Goal: Task Accomplishment & Management: Complete application form

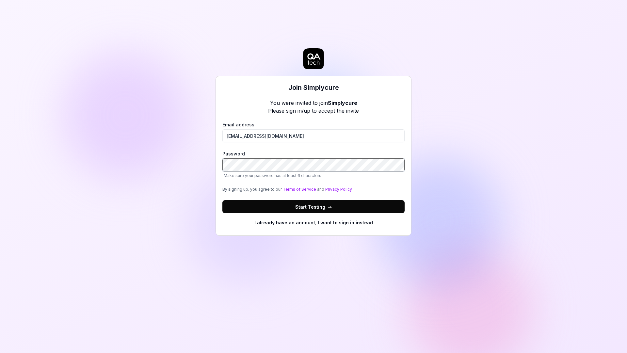
click at [0, 353] on com-1password-button at bounding box center [0, 353] width 0 height 0
click at [584, 94] on div "Join Simplycure You were invited to join Simplycure Please sign in/up to accept…" at bounding box center [313, 176] width 627 height 353
click at [307, 207] on span "Start Testing →" at bounding box center [313, 206] width 37 height 7
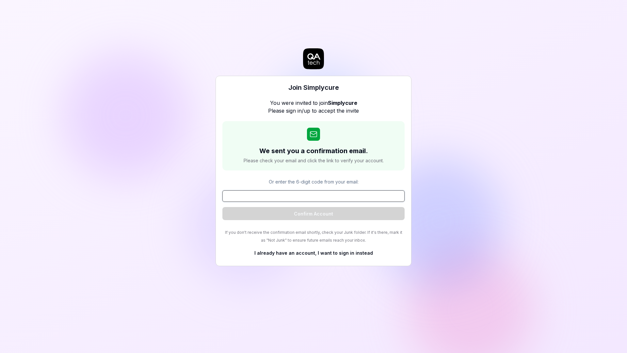
paste input "530081"
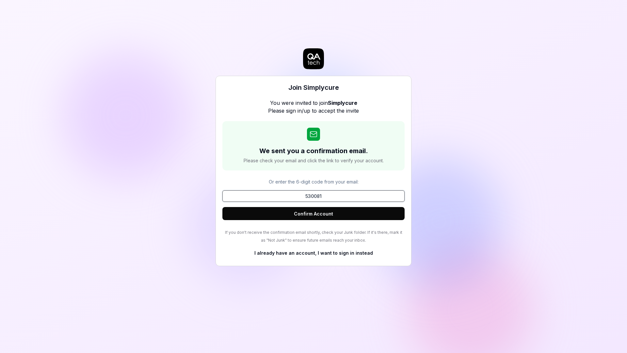
type input "530081"
click at [341, 219] on button "Confirm Account" at bounding box center [313, 213] width 182 height 13
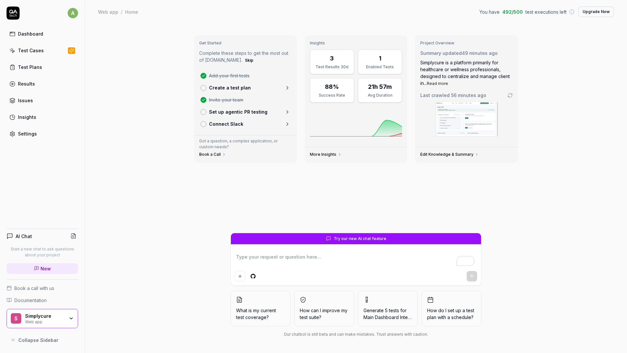
type textarea "*"
